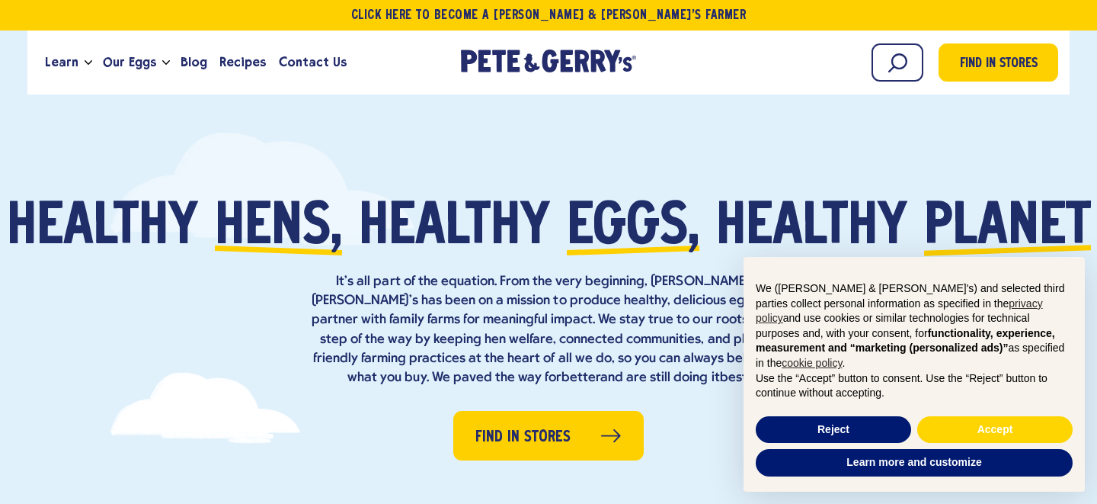
scroll to position [44, 0]
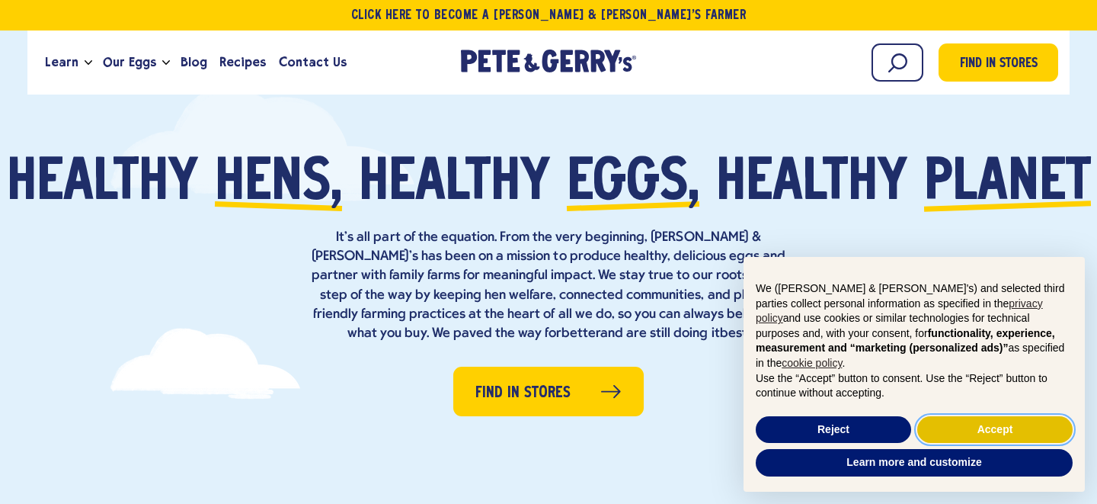
click at [1018, 427] on button "Accept" at bounding box center [994, 429] width 155 height 27
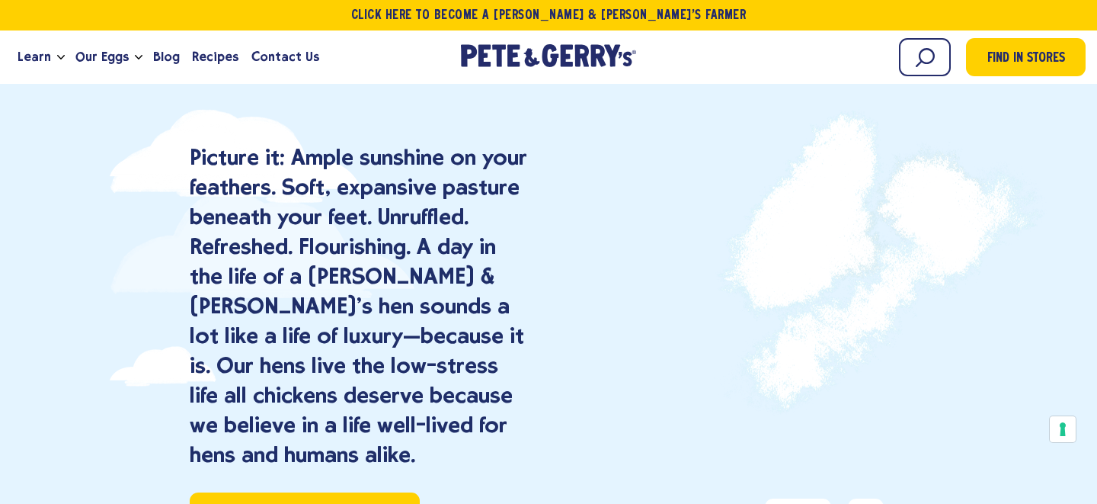
scroll to position [0, 0]
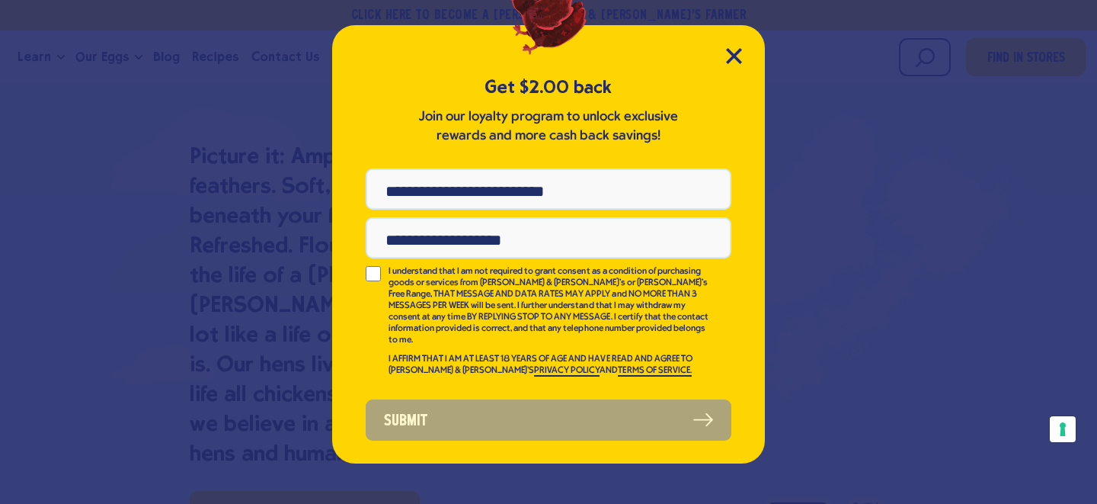
click at [742, 55] on div "Get $2.00 back Join our loyalty program to unlock exclusive rewards and more ca…" at bounding box center [548, 244] width 433 height 438
click at [737, 55] on icon "Close Modal" at bounding box center [734, 56] width 16 height 16
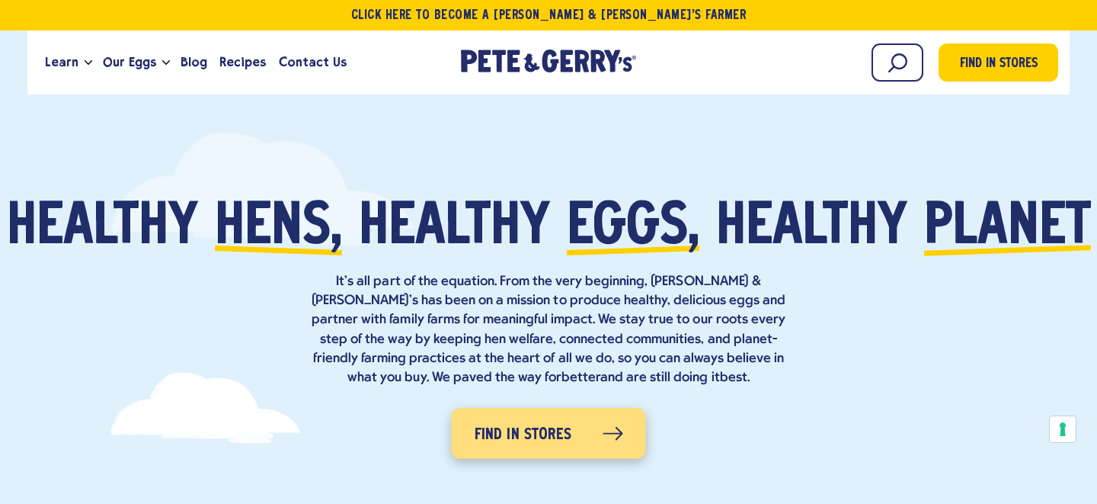
click at [556, 450] on link "Find in Stores" at bounding box center [548, 433] width 194 height 50
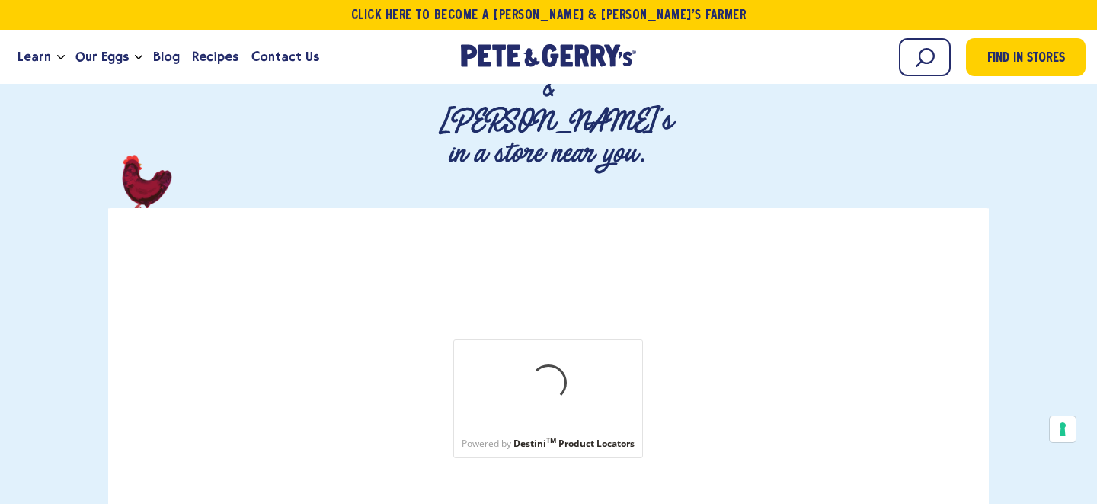
scroll to position [216, 0]
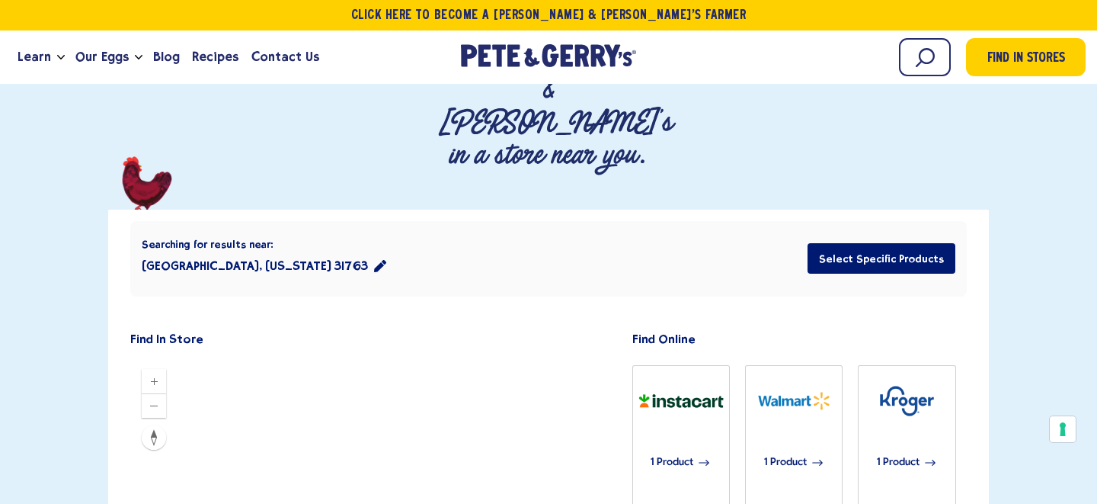
click at [374, 260] on icon "location filter" at bounding box center [380, 266] width 12 height 12
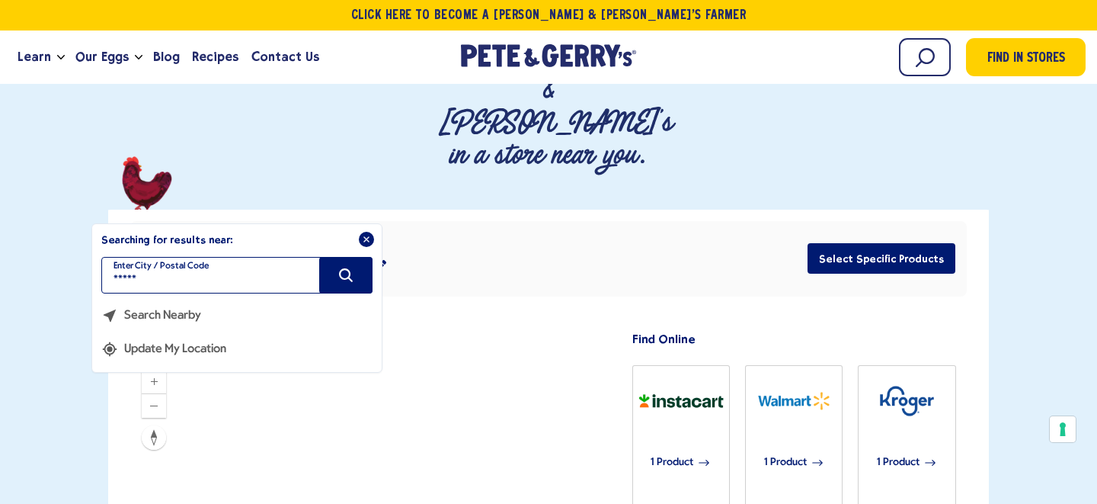
click at [256, 257] on input "*****" at bounding box center [236, 275] width 271 height 37
type input "*****"
click at [351, 257] on button "Search" at bounding box center [345, 275] width 53 height 37
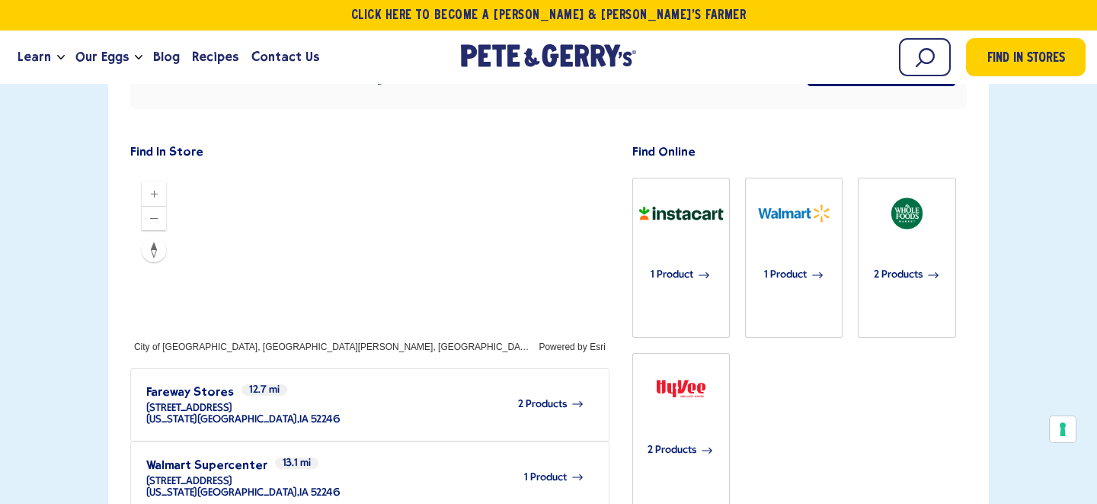
scroll to position [404, 0]
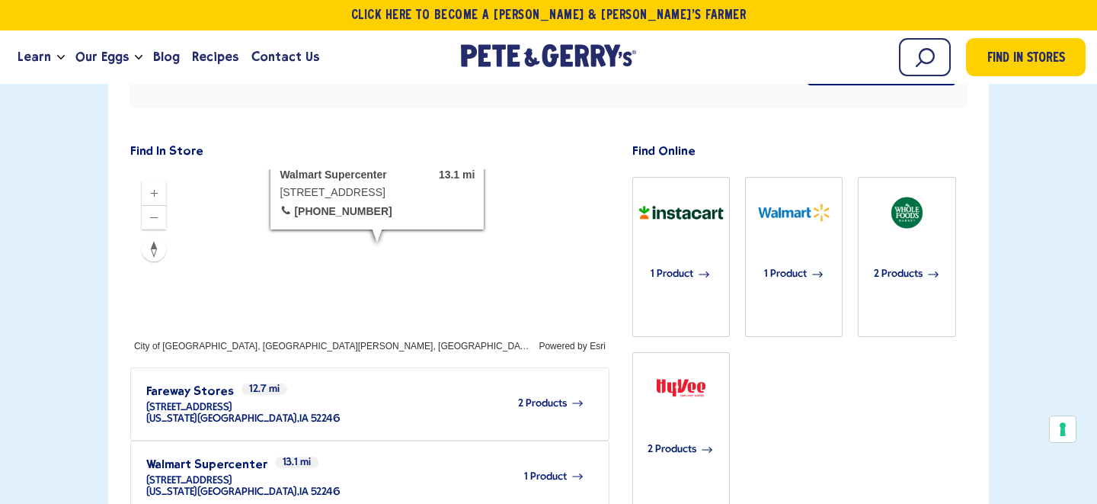
click at [194, 456] on h3 "Walmart Supercenter" at bounding box center [206, 463] width 121 height 14
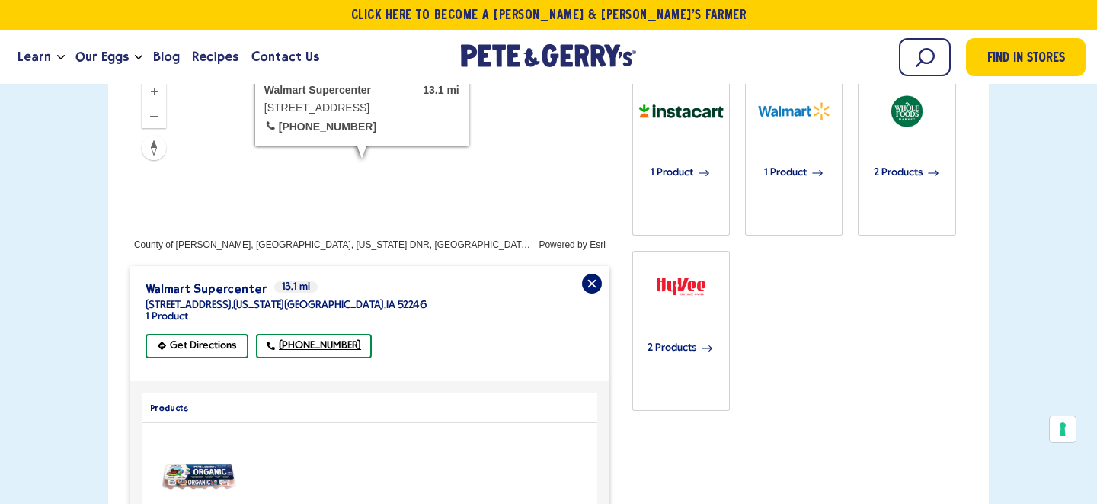
scroll to position [507, 0]
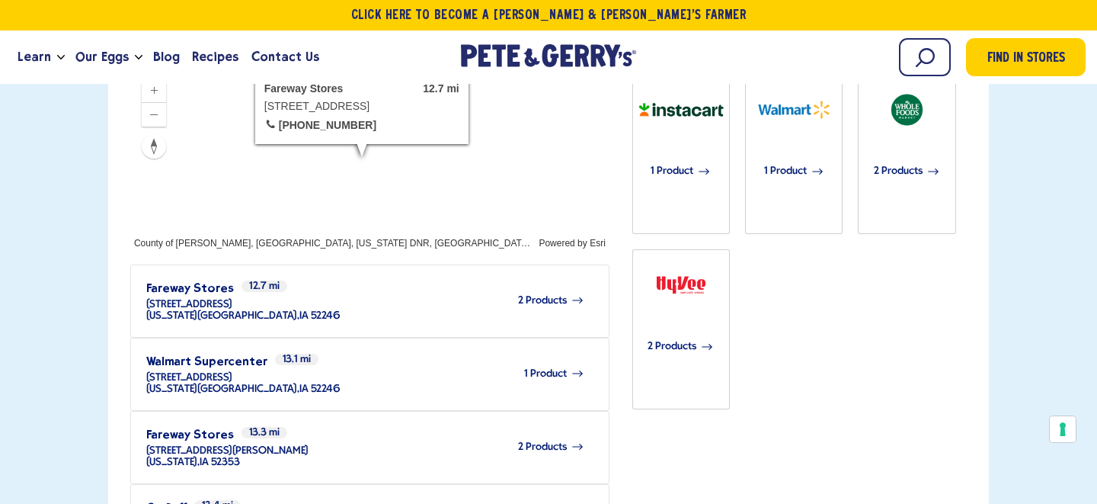
click at [184, 280] on h3 "Fareway Stores" at bounding box center [190, 287] width 88 height 14
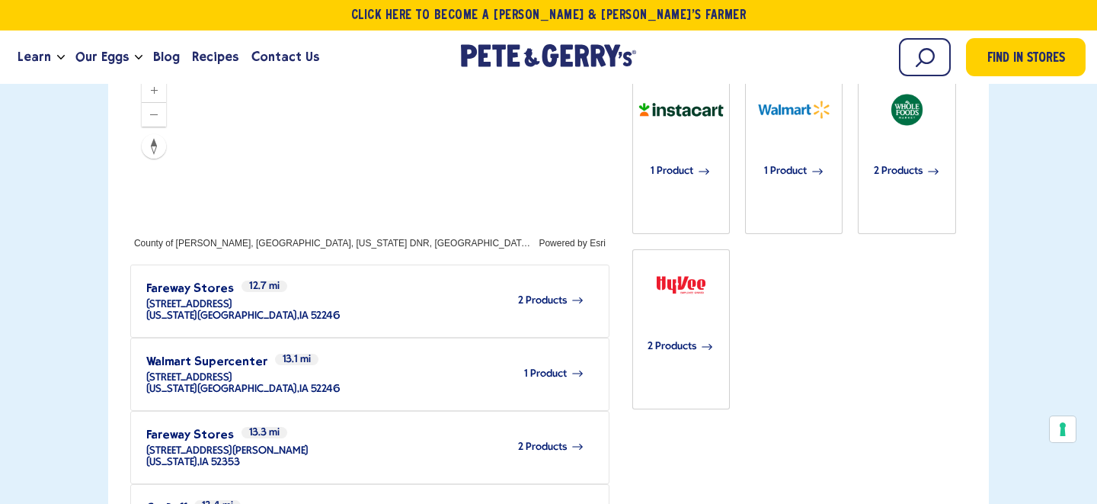
click at [175, 427] on h3 "Fareway Stores" at bounding box center [190, 434] width 88 height 14
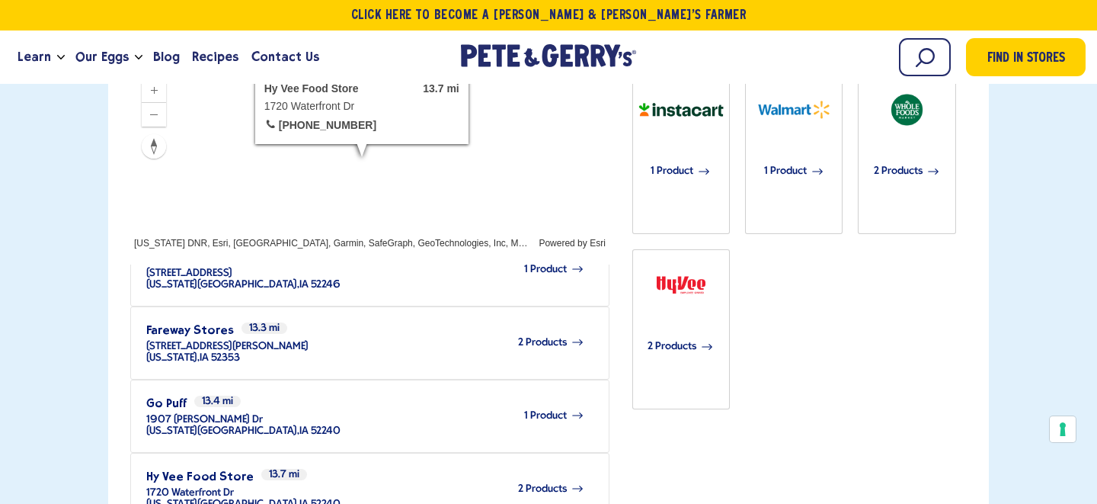
scroll to position [105, 0]
click at [165, 395] on h3 "Go Puff" at bounding box center [166, 402] width 40 height 14
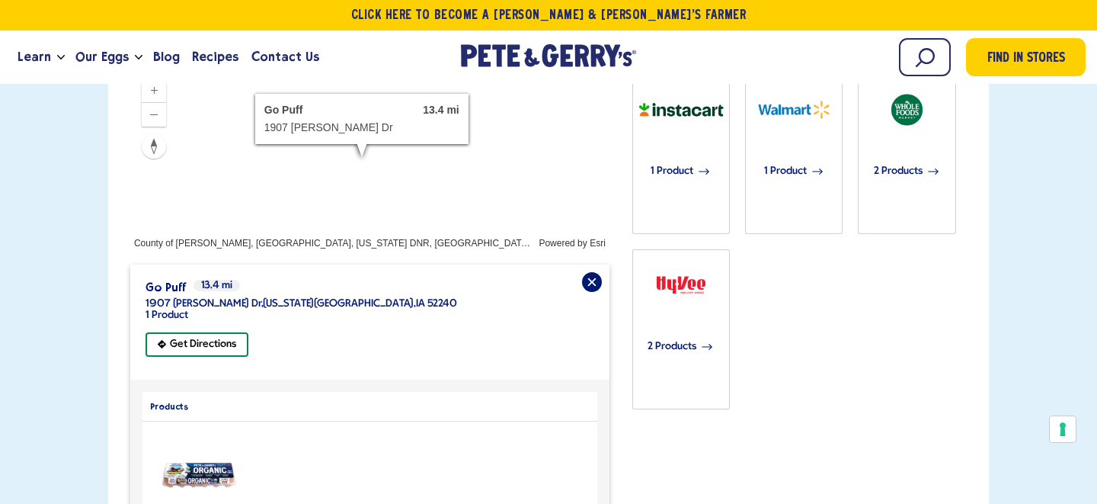
click at [575, 264] on div "Go Puff 13.4 mi 1907 Stevens Dr , Iowa City , IA 52240 1 Product Get Directions" at bounding box center [369, 321] width 479 height 115
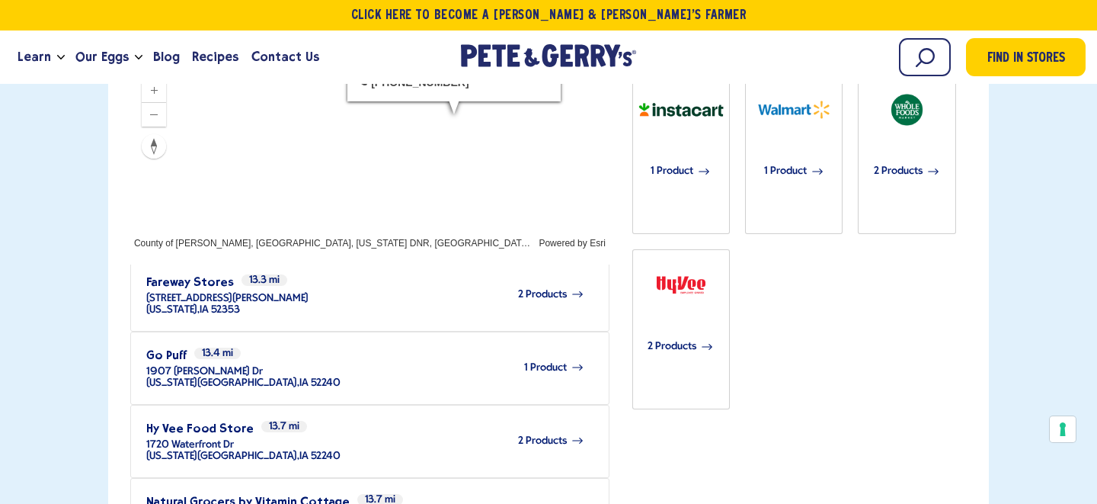
scroll to position [154, 0]
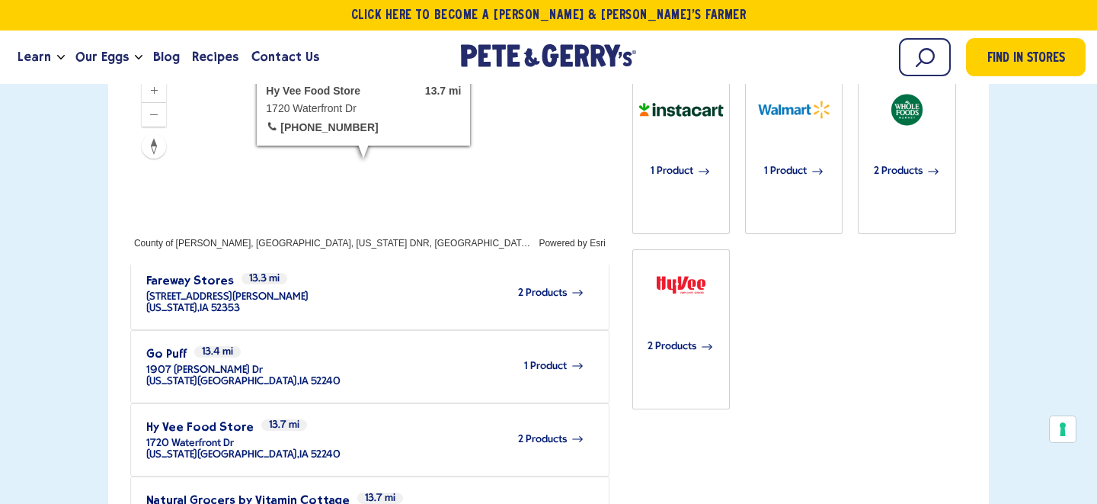
click at [341, 418] on div "2 Products" at bounding box center [463, 439] width 244 height 42
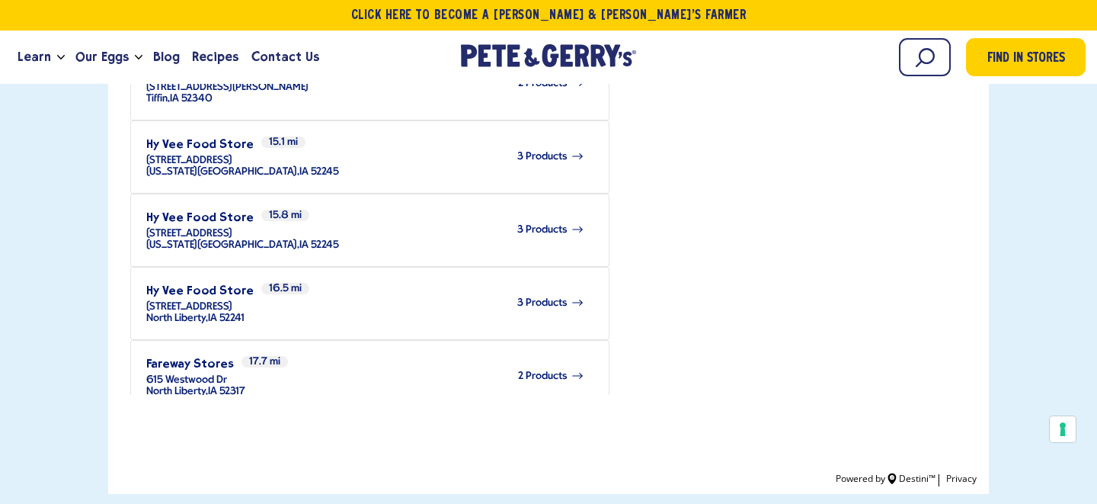
scroll to position [868, 0]
